Goal: Find specific page/section: Find specific page/section

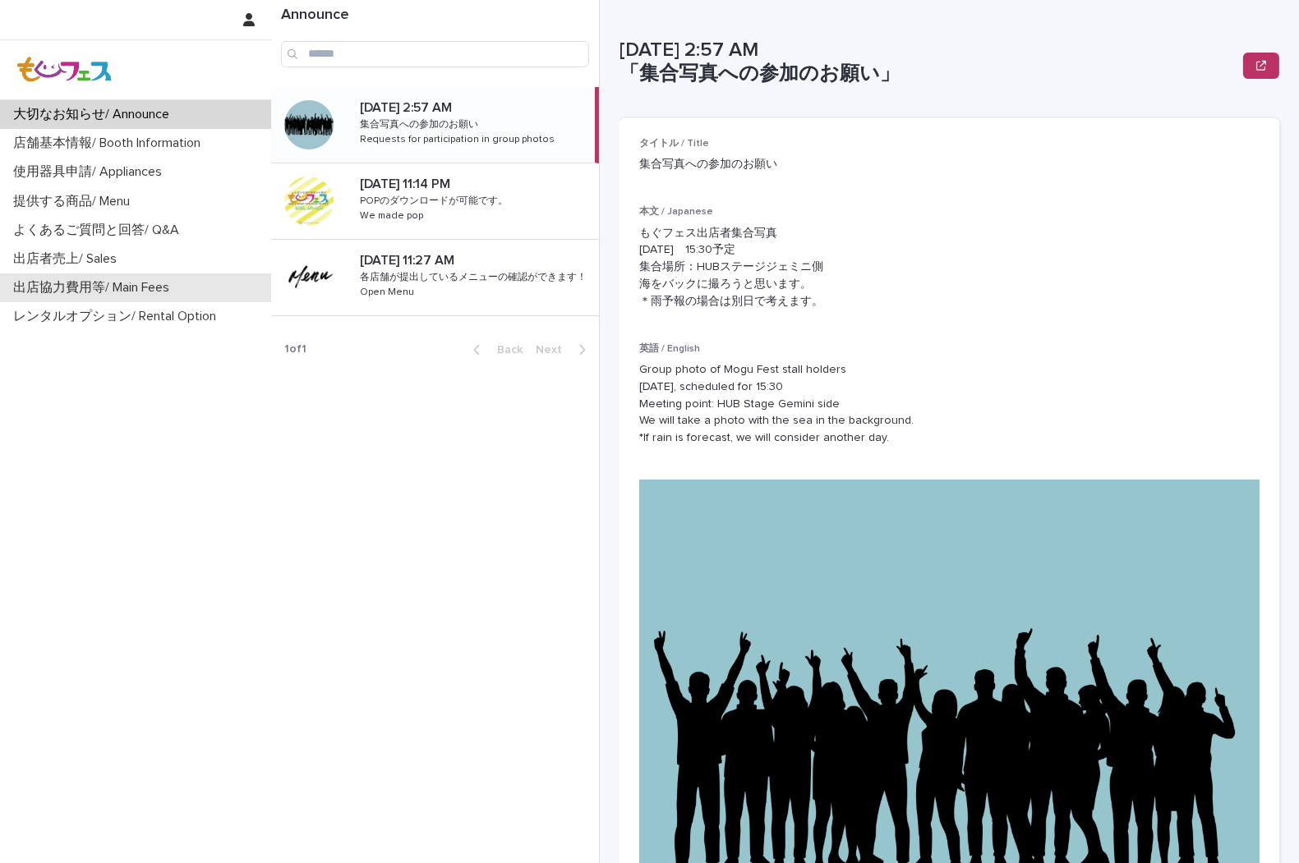
click at [126, 296] on p "出店協力費用等/ Main Fees" at bounding box center [95, 288] width 176 height 16
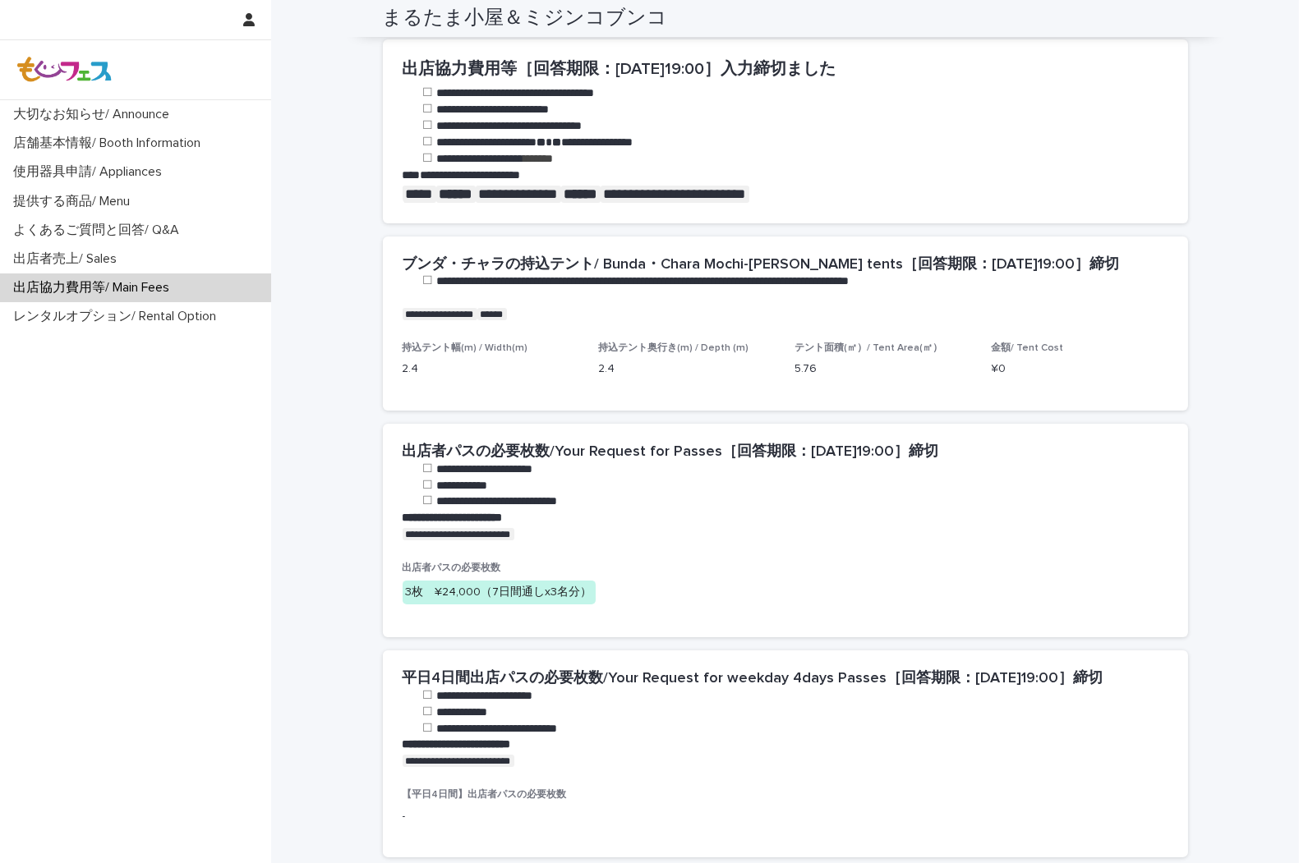
scroll to position [638, 0]
